Goal: Information Seeking & Learning: Learn about a topic

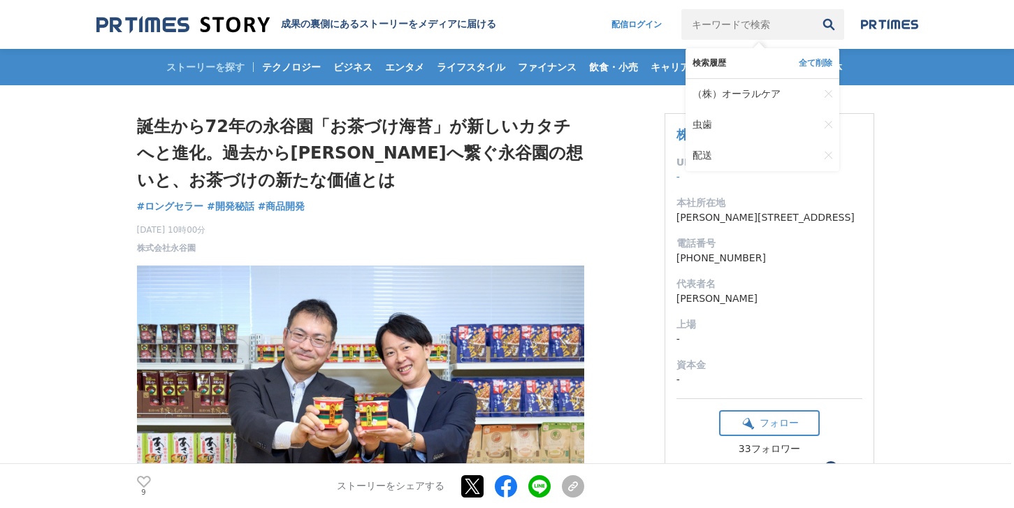
click at [763, 27] on input "キーワードで検索" at bounding box center [747, 24] width 132 height 31
type input "口腔ケア"
click at [813, 9] on button "検索" at bounding box center [828, 24] width 31 height 31
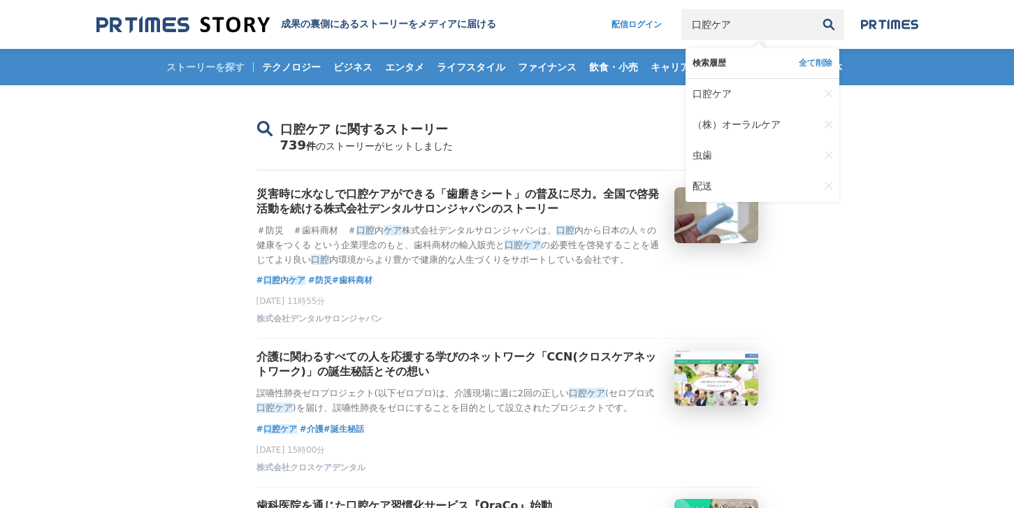
drag, startPoint x: 758, startPoint y: 27, endPoint x: 701, endPoint y: 27, distance: 57.3
click at [701, 27] on input "口腔ケア" at bounding box center [747, 24] width 132 height 31
type input "歯ブラシ"
click at [813, 9] on button "検索" at bounding box center [828, 24] width 31 height 31
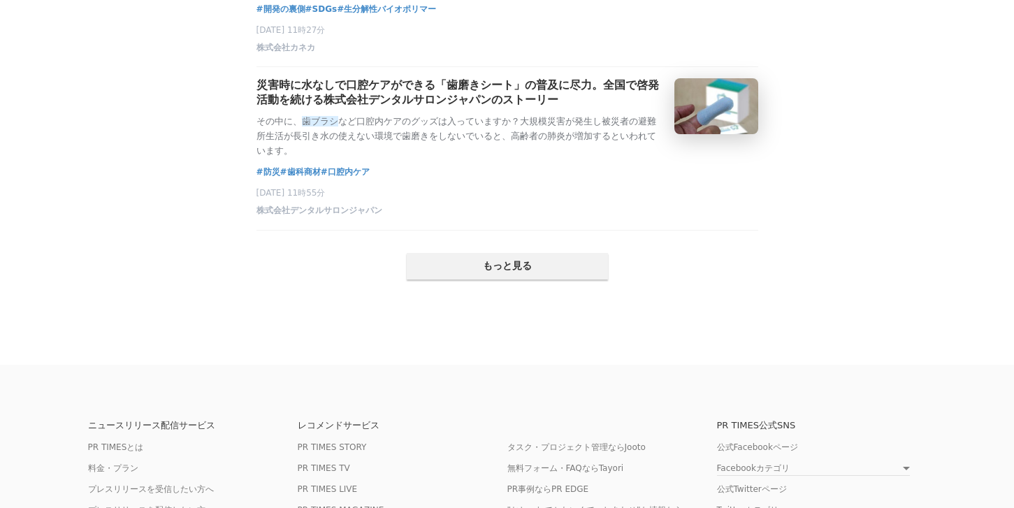
scroll to position [2975, 0]
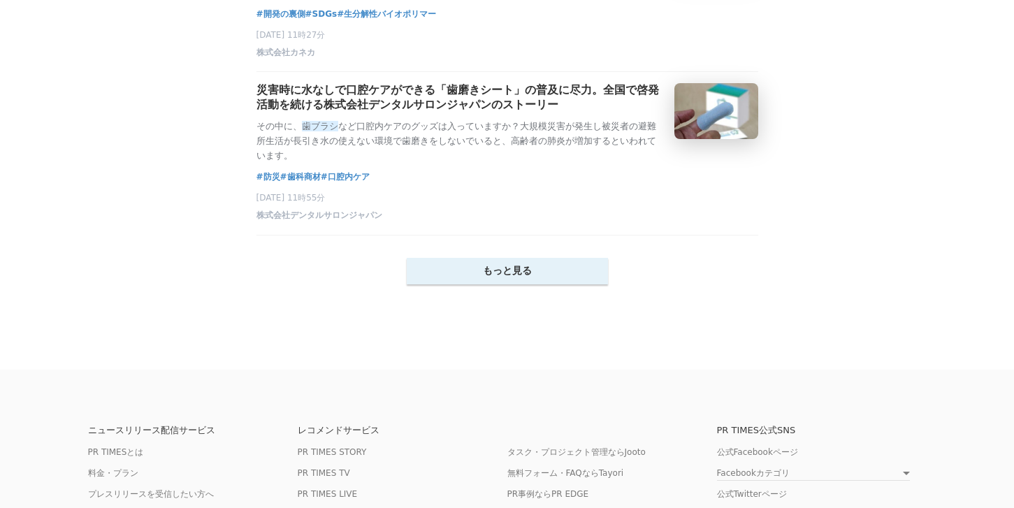
click at [504, 284] on button "もっと見る" at bounding box center [507, 271] width 201 height 27
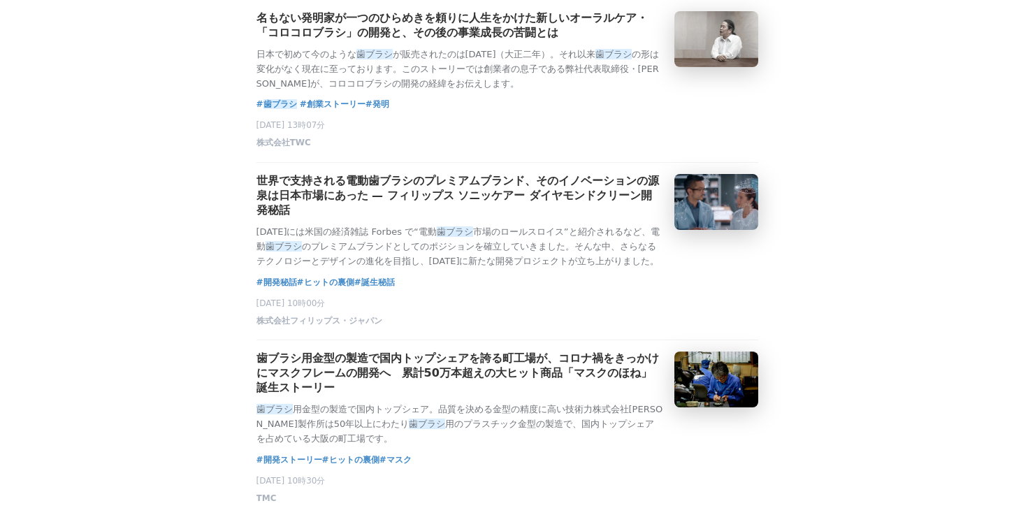
scroll to position [0, 0]
